Goal: Find contact information: Obtain details needed to contact an individual or organization

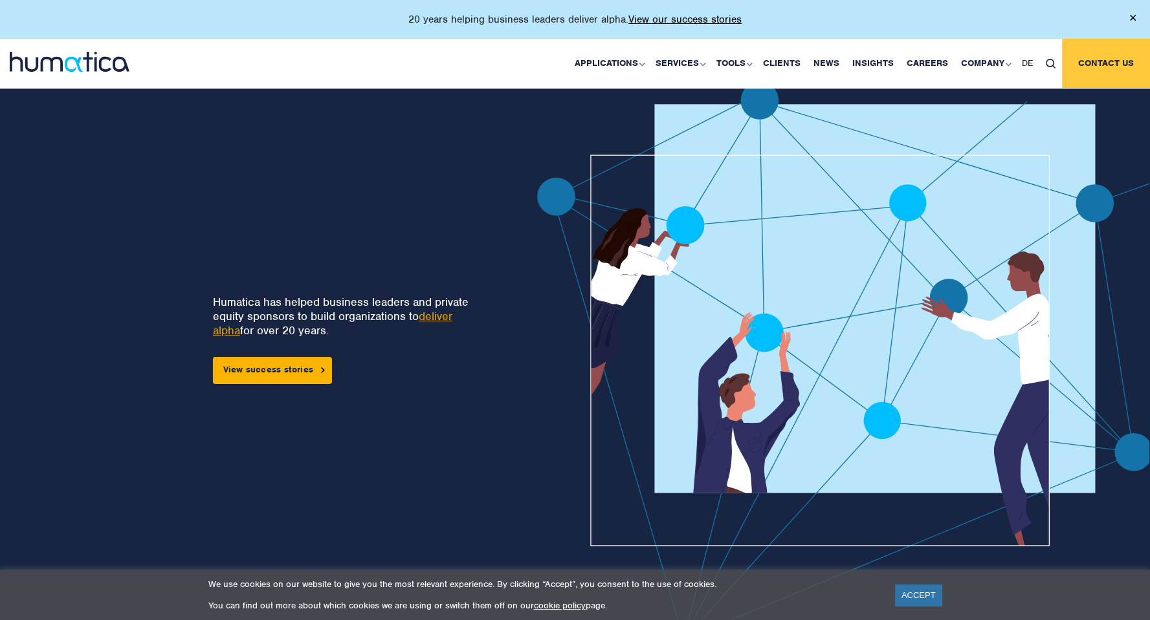
click at [1099, 63] on link "Contact us" at bounding box center [1106, 63] width 88 height 49
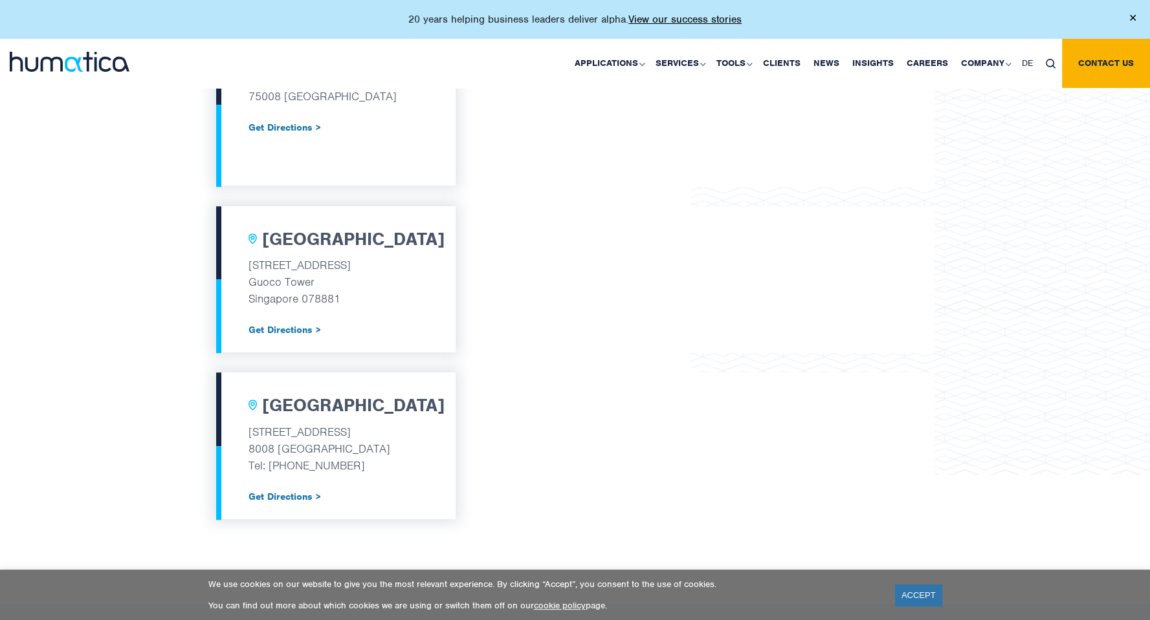
scroll to position [1113, 0]
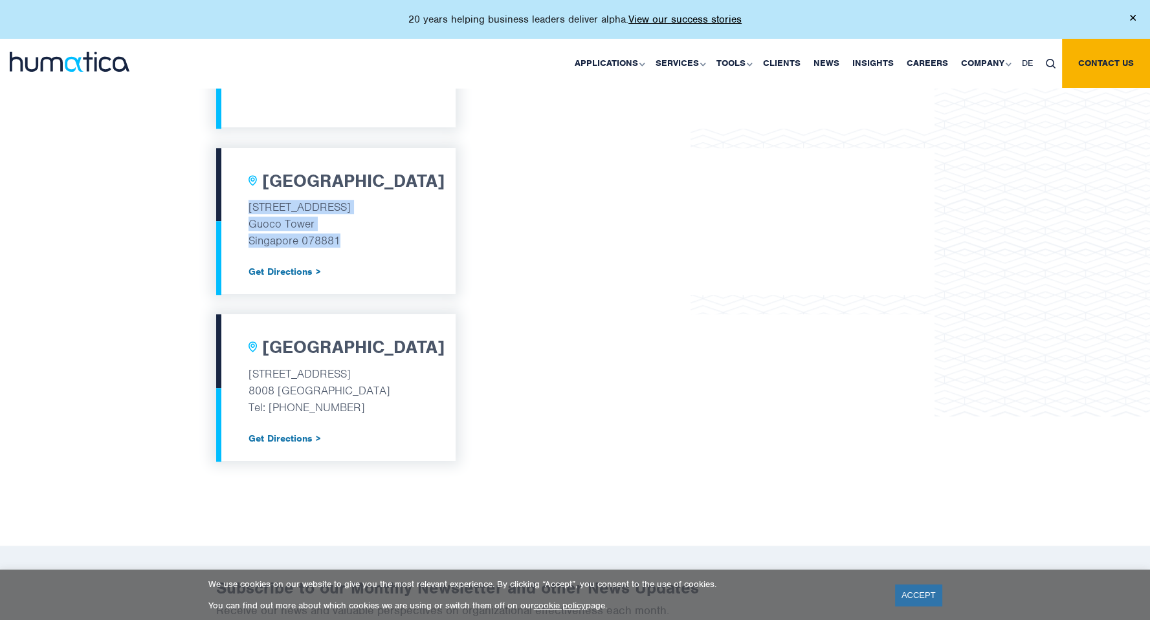
drag, startPoint x: 250, startPoint y: 208, endPoint x: 357, endPoint y: 240, distance: 112.0
click at [357, 240] on div "[GEOGRAPHIC_DATA] [STREET_ADDRESS] Get Directions >" at bounding box center [335, 221] width 239 height 146
copy div "[STREET_ADDRESS]"
click at [357, 240] on p "Singapore 078881" at bounding box center [335, 240] width 175 height 17
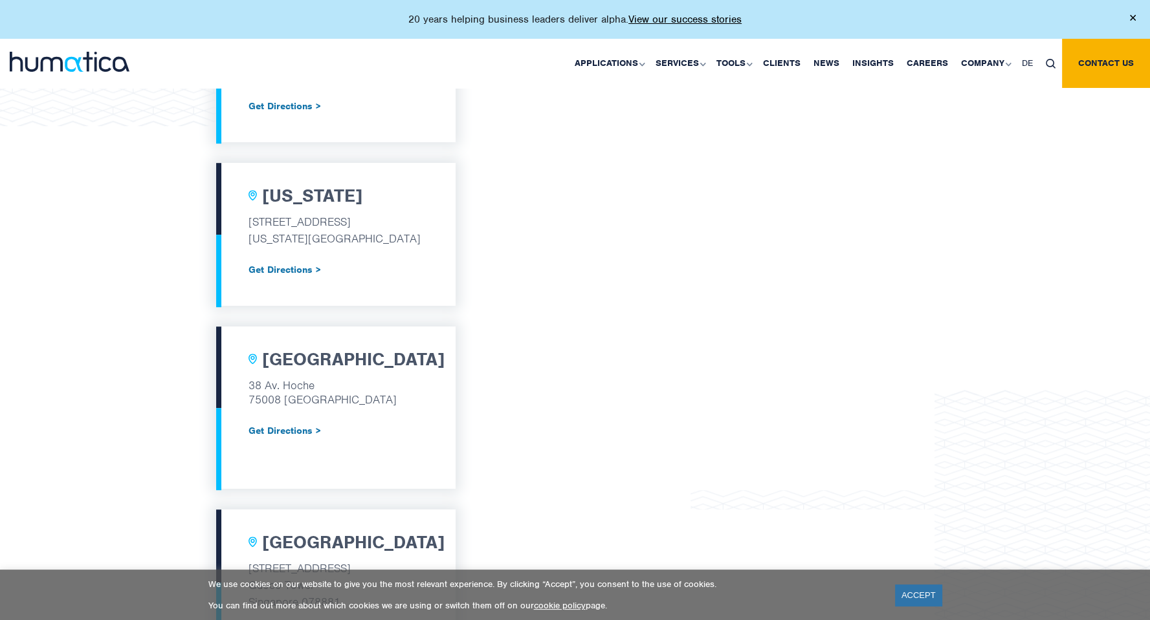
scroll to position [647, 0]
